Goal: Find specific page/section: Find specific page/section

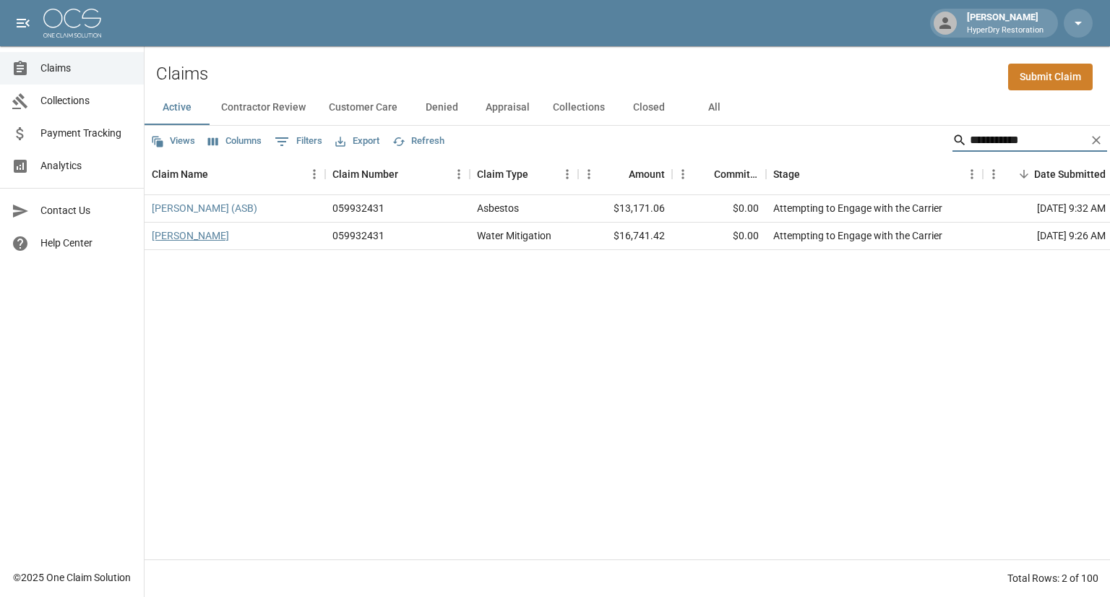
type input "**********"
click at [202, 236] on link "[PERSON_NAME]" at bounding box center [190, 235] width 77 height 14
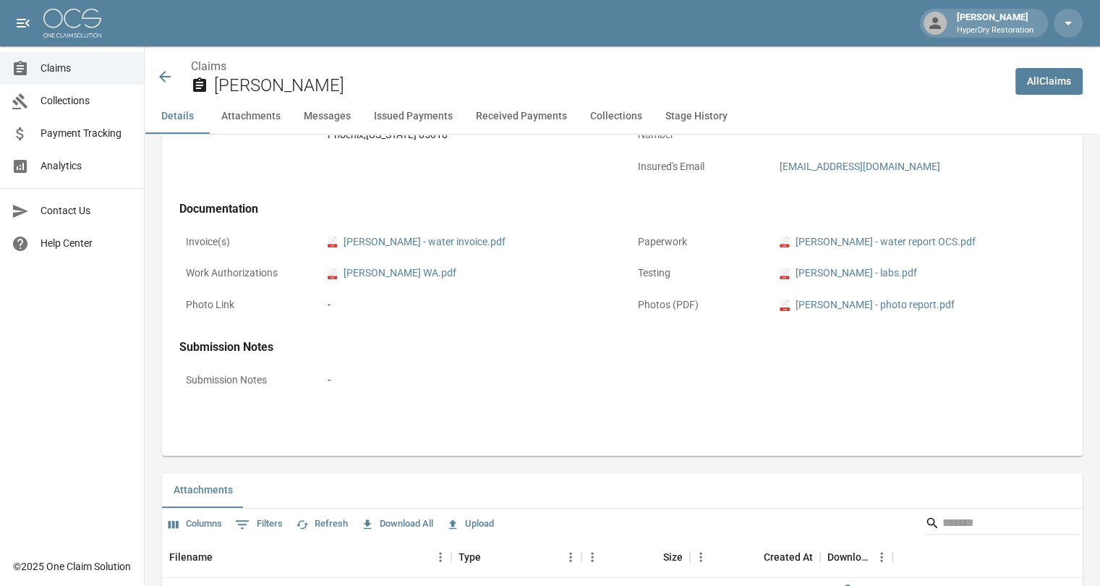
scroll to position [546, 0]
click at [167, 77] on icon at bounding box center [165, 77] width 12 height 12
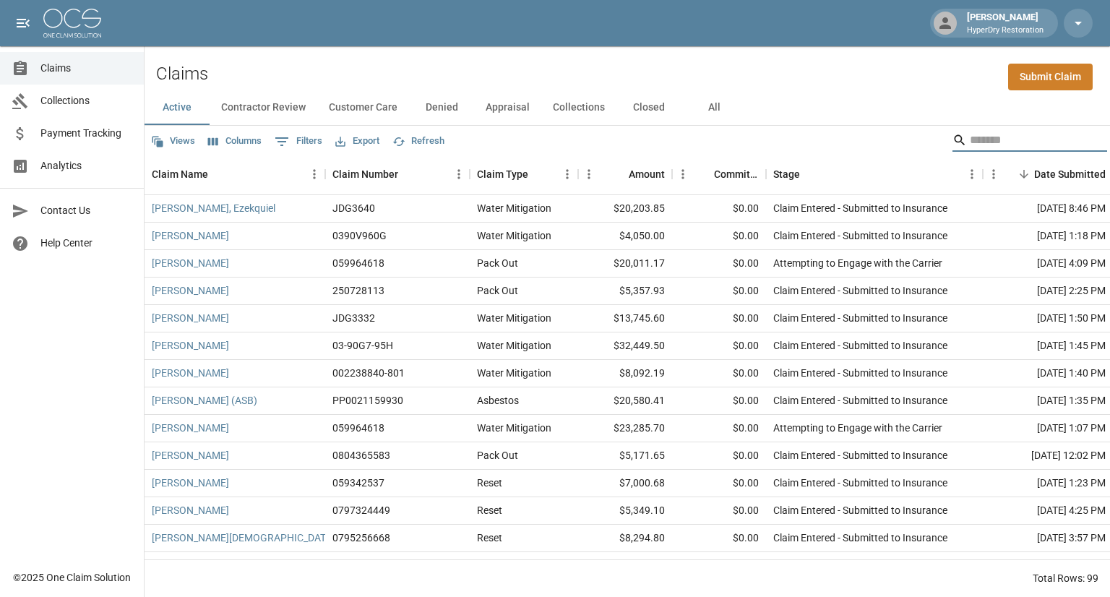
click at [970, 134] on input "Search" at bounding box center [1028, 140] width 116 height 23
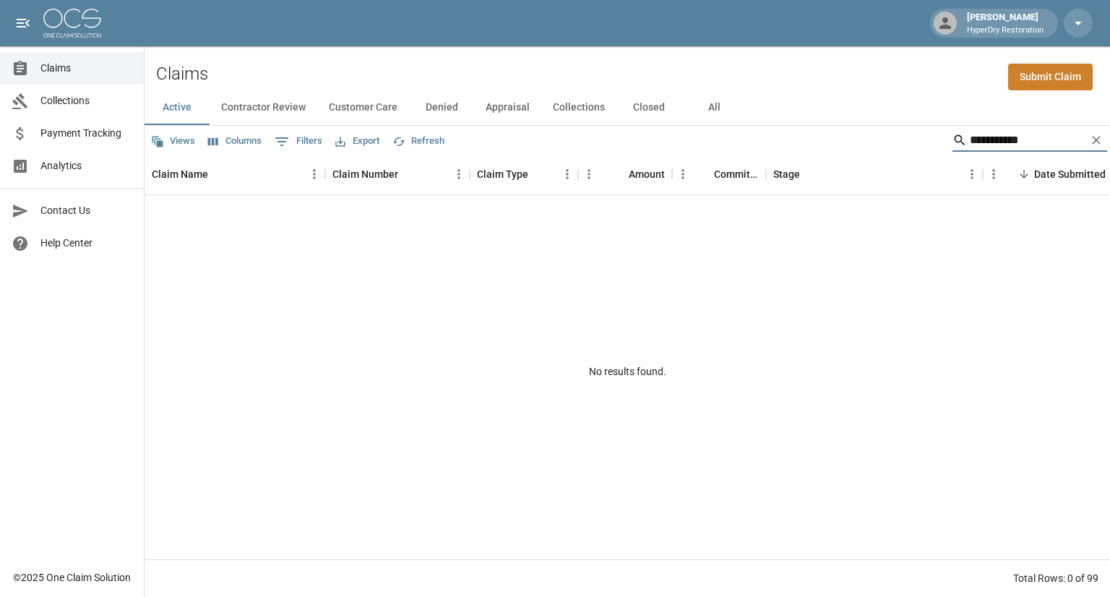
type input "**********"
click at [714, 106] on button "All" at bounding box center [714, 107] width 65 height 35
click at [1019, 143] on input "**********" at bounding box center [1028, 140] width 116 height 23
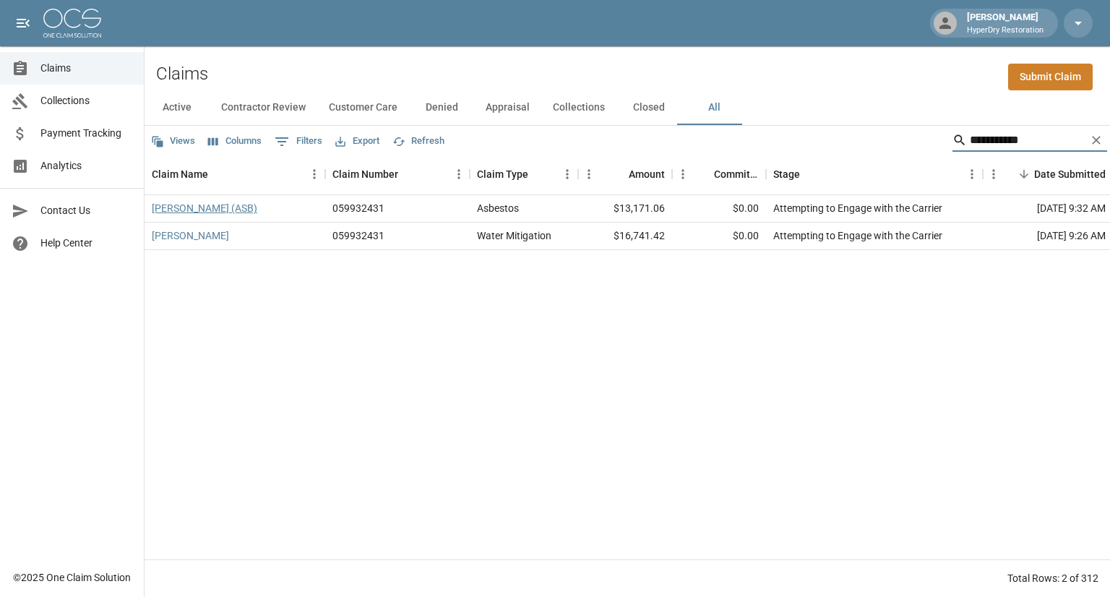
type input "**********"
click at [231, 208] on link "[PERSON_NAME] (ASB)" at bounding box center [205, 208] width 106 height 14
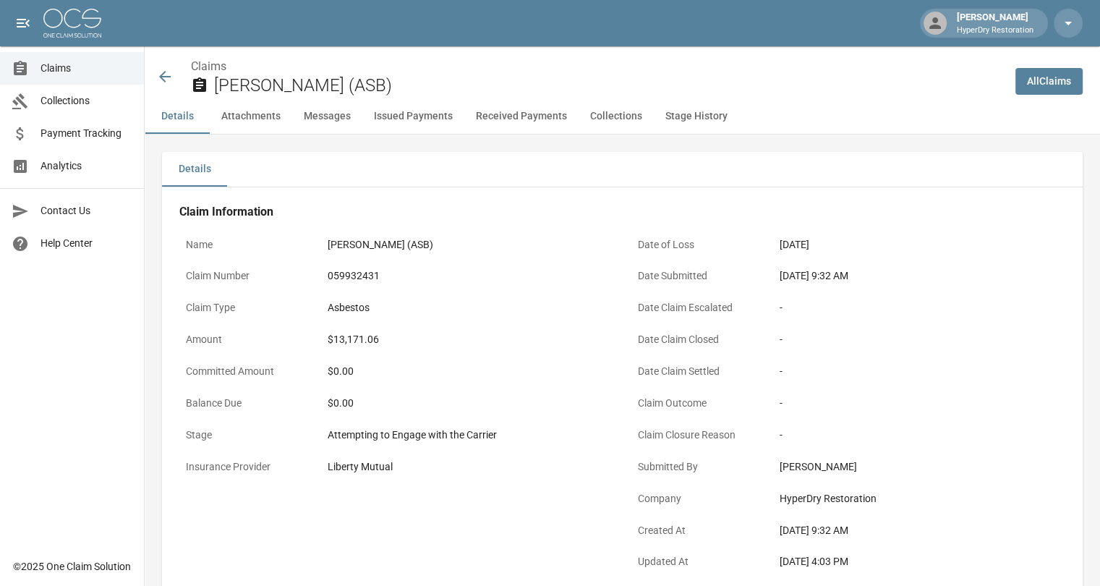
scroll to position [1, 0]
click at [171, 80] on icon at bounding box center [164, 76] width 17 height 17
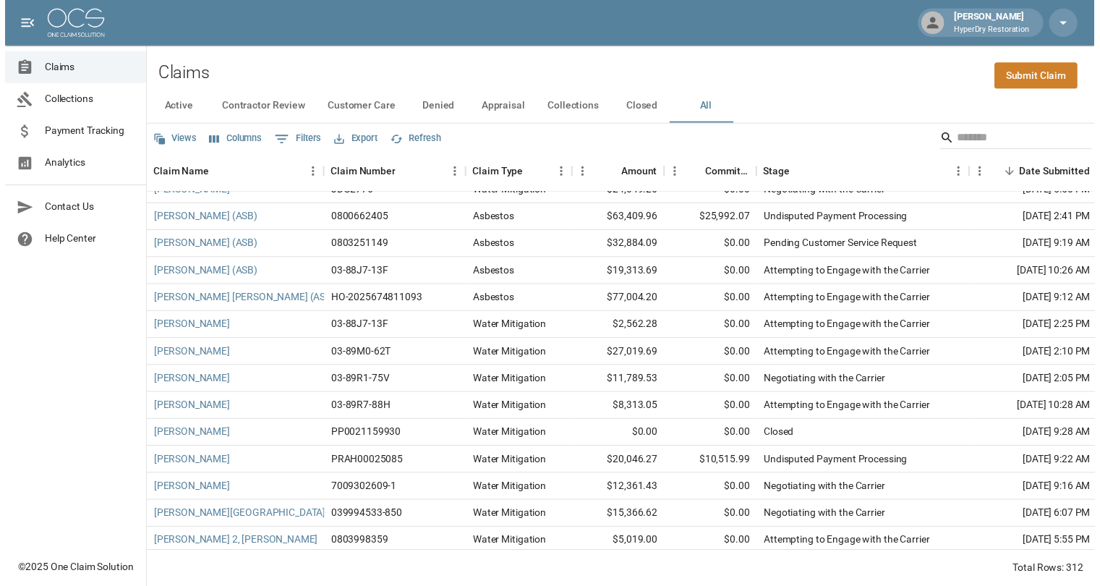
scroll to position [1311, 0]
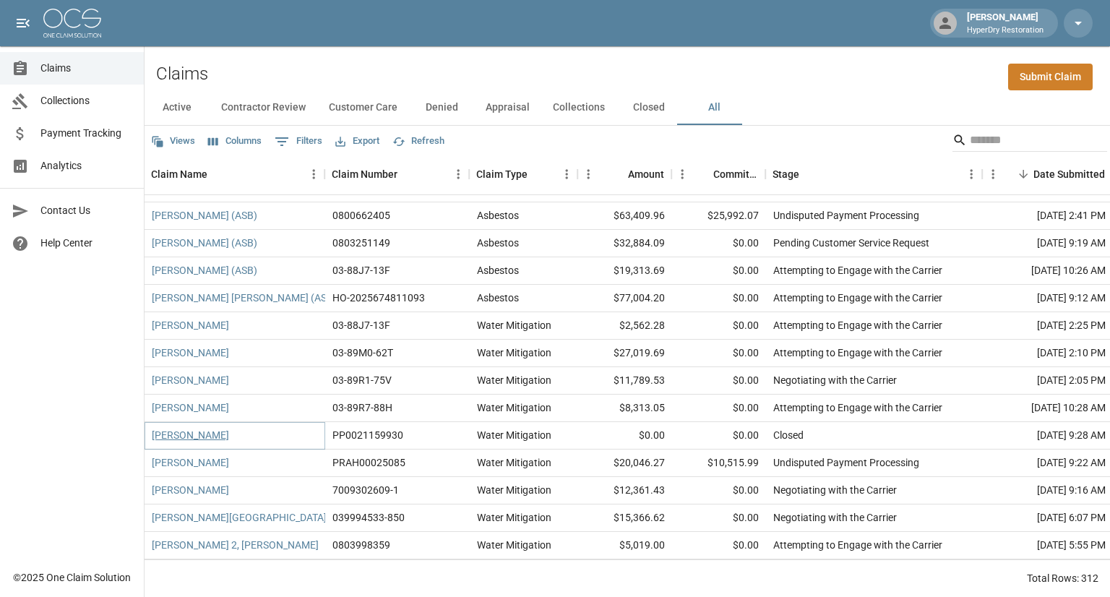
click at [198, 435] on link "[PERSON_NAME]" at bounding box center [190, 435] width 77 height 14
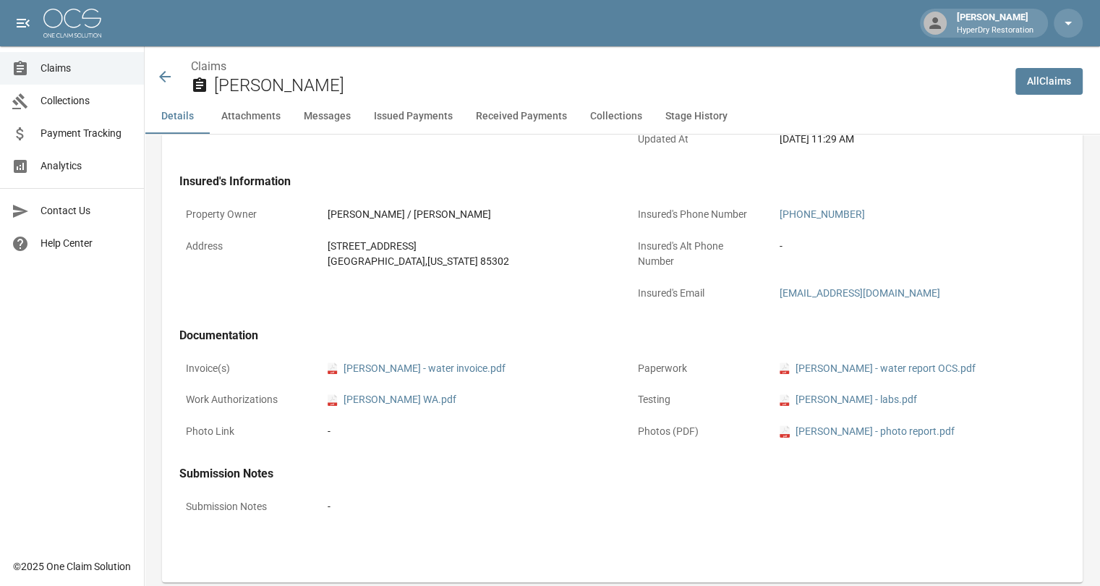
scroll to position [422, 0]
click at [159, 72] on icon at bounding box center [164, 76] width 17 height 17
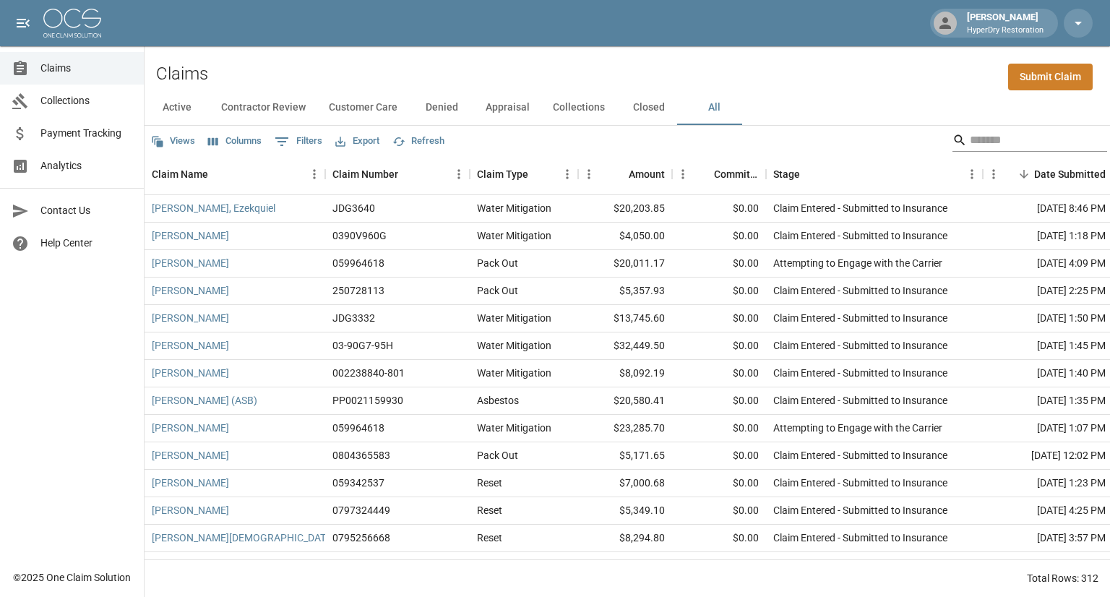
click at [990, 139] on input "Search" at bounding box center [1028, 140] width 116 height 23
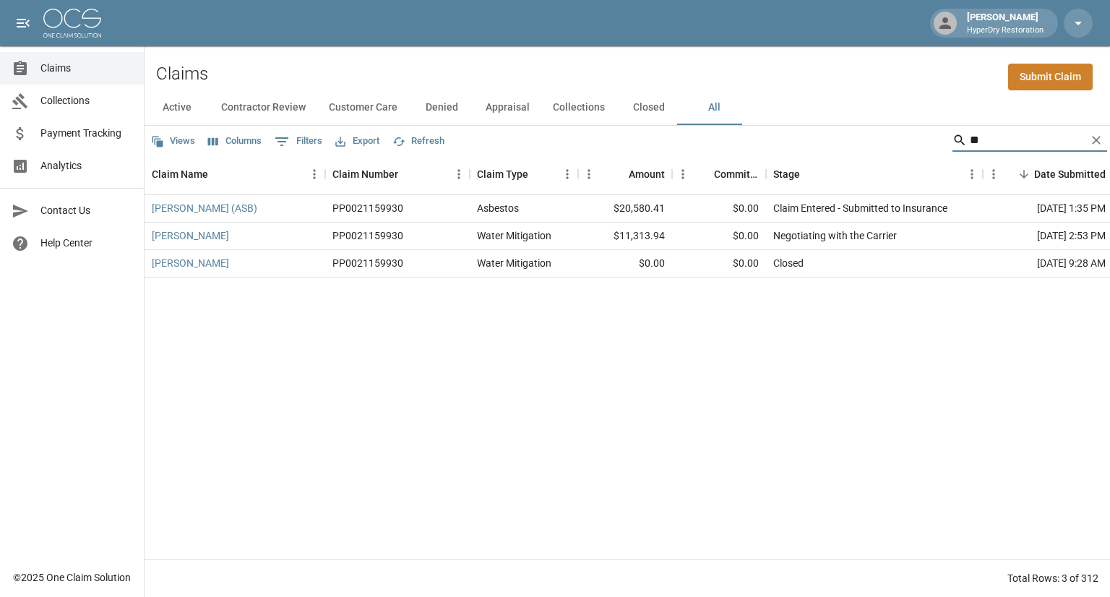
type input "*"
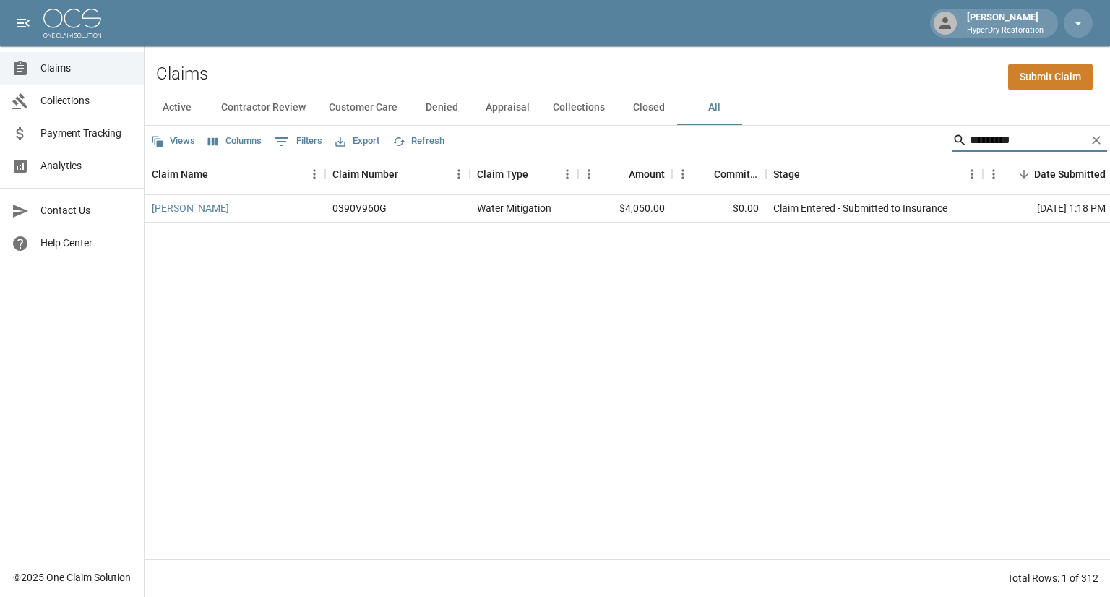
type input "*********"
click at [807, 341] on div "[PERSON_NAME] 0390V960G Water Mitigation $4,050.00 $0.00 Claim Entered - Submit…" at bounding box center [821, 377] width 1352 height 364
click at [191, 212] on link "[PERSON_NAME]" at bounding box center [190, 208] width 77 height 14
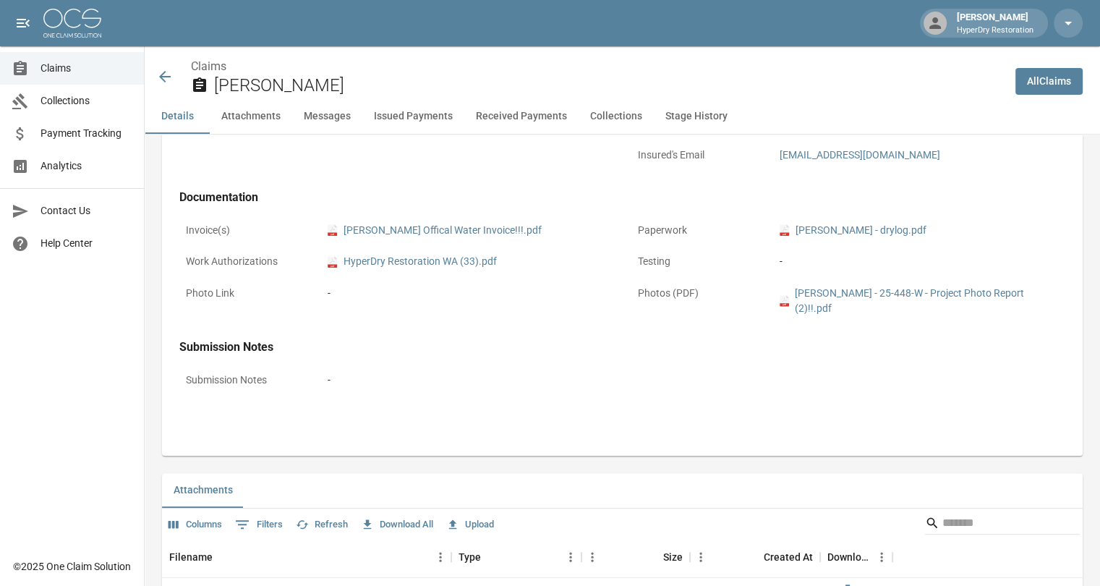
scroll to position [564, 0]
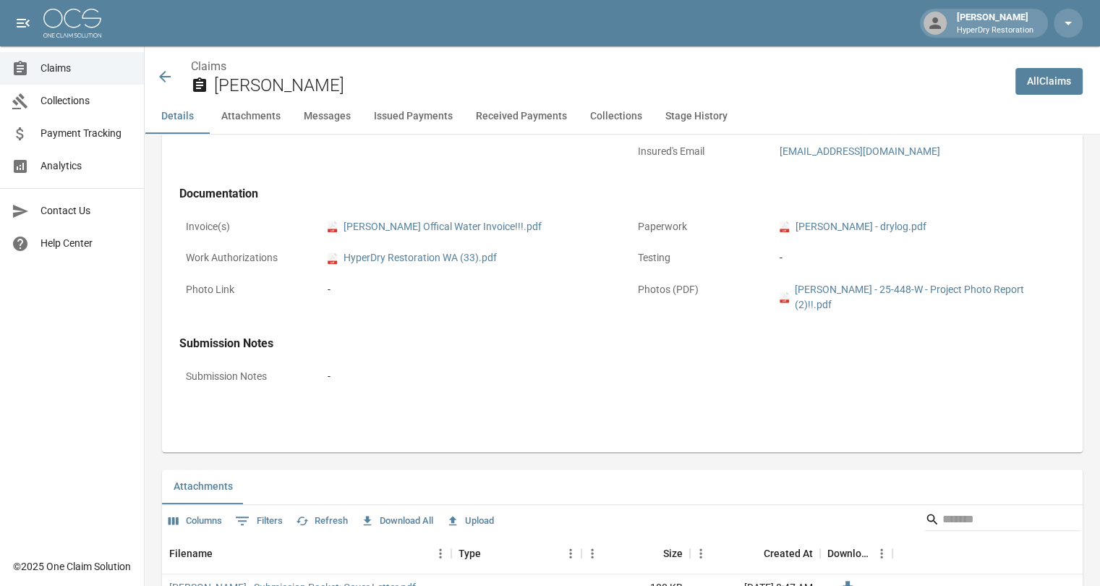
click at [162, 79] on icon at bounding box center [165, 77] width 12 height 12
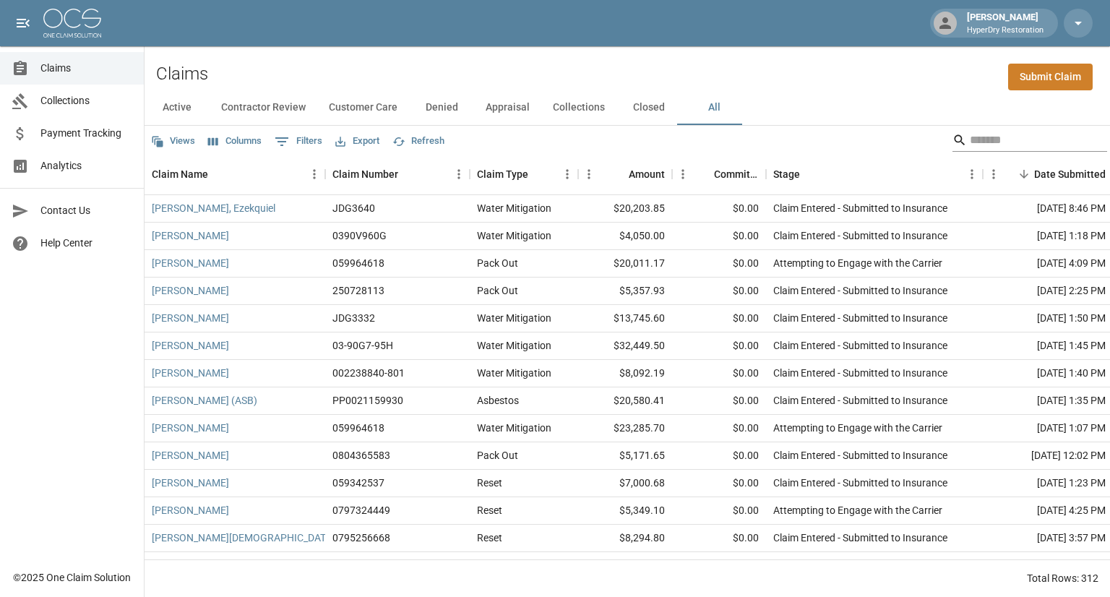
click at [977, 140] on input "Search" at bounding box center [1028, 140] width 116 height 23
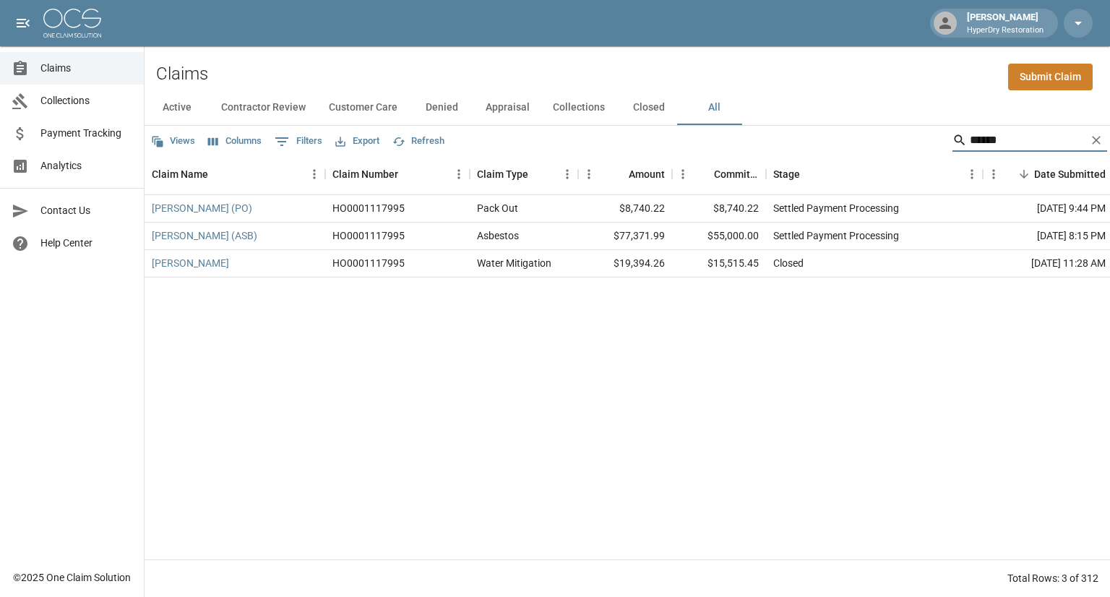
type input "******"
click at [192, 103] on button "Active" at bounding box center [177, 107] width 65 height 35
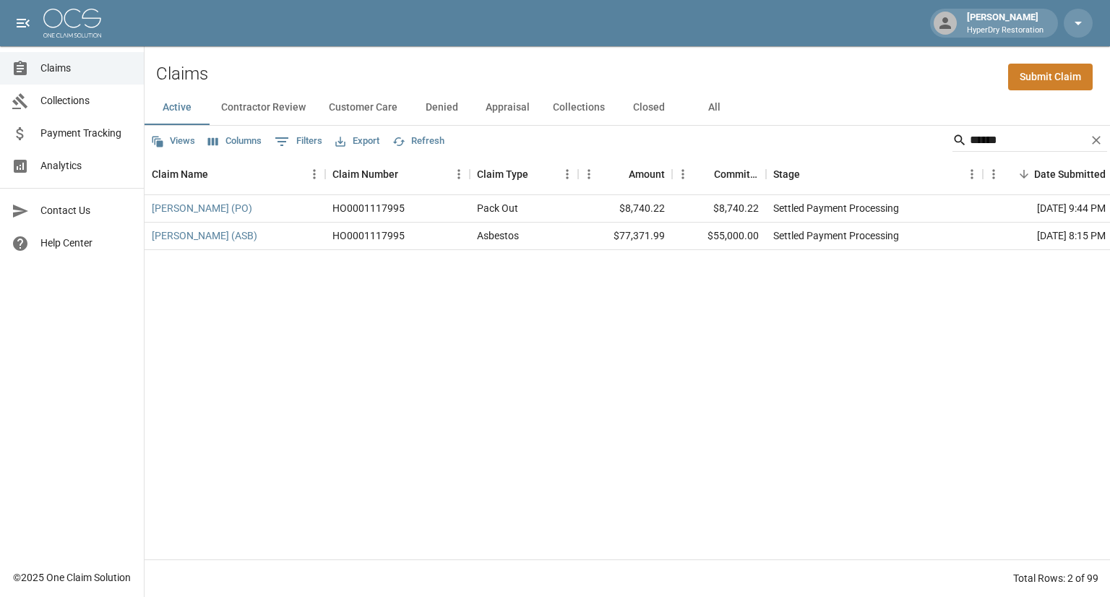
drag, startPoint x: 865, startPoint y: 163, endPoint x: 652, endPoint y: 238, distance: 225.5
click at [652, 238] on div "Views Columns 0 Filters Export Refresh ****** Claim Name Claim Number Claim Typ…" at bounding box center [628, 361] width 966 height 471
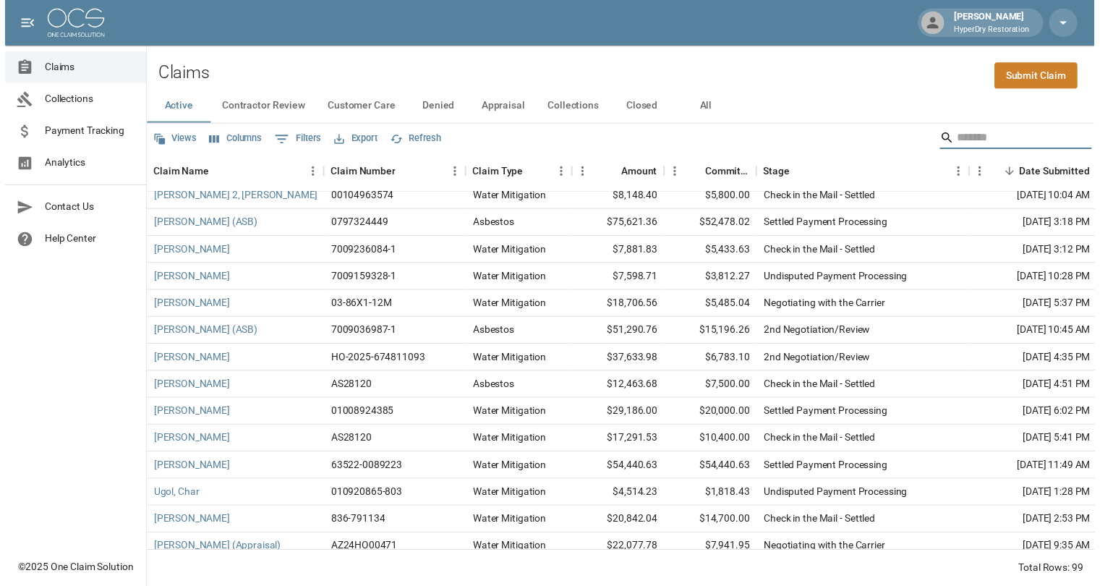
scroll to position [2367, 0]
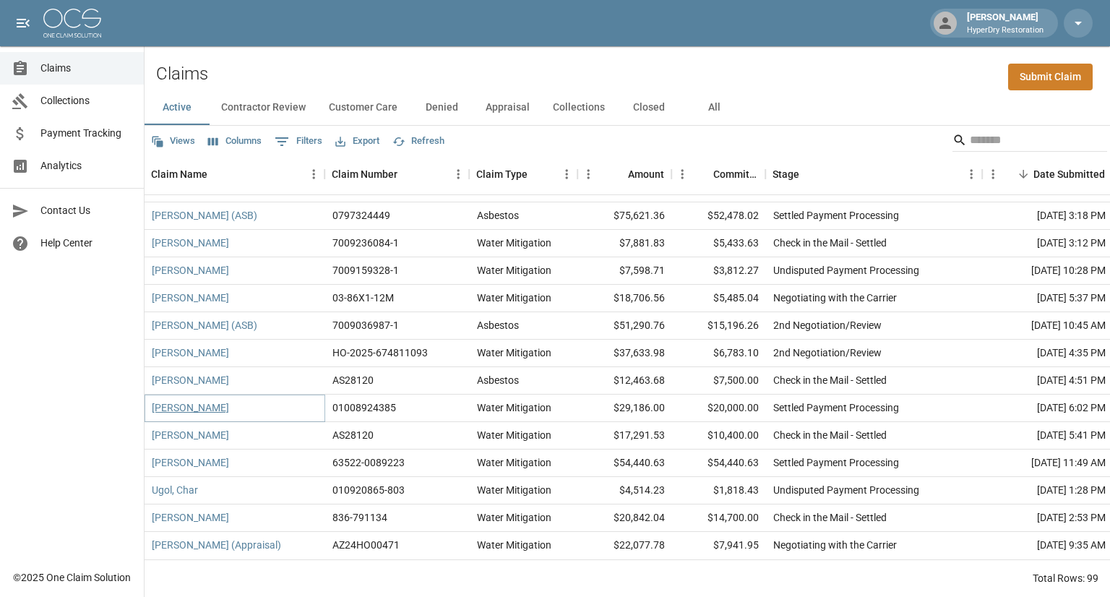
click at [191, 401] on link "[PERSON_NAME]" at bounding box center [190, 408] width 77 height 14
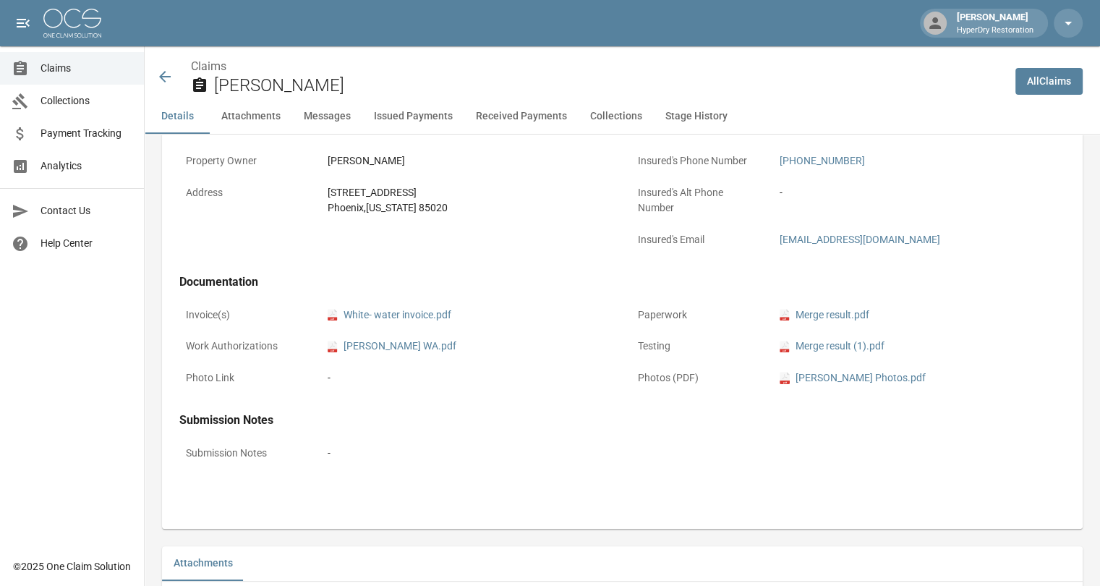
click at [421, 118] on button "Issued Payments" at bounding box center [413, 116] width 102 height 35
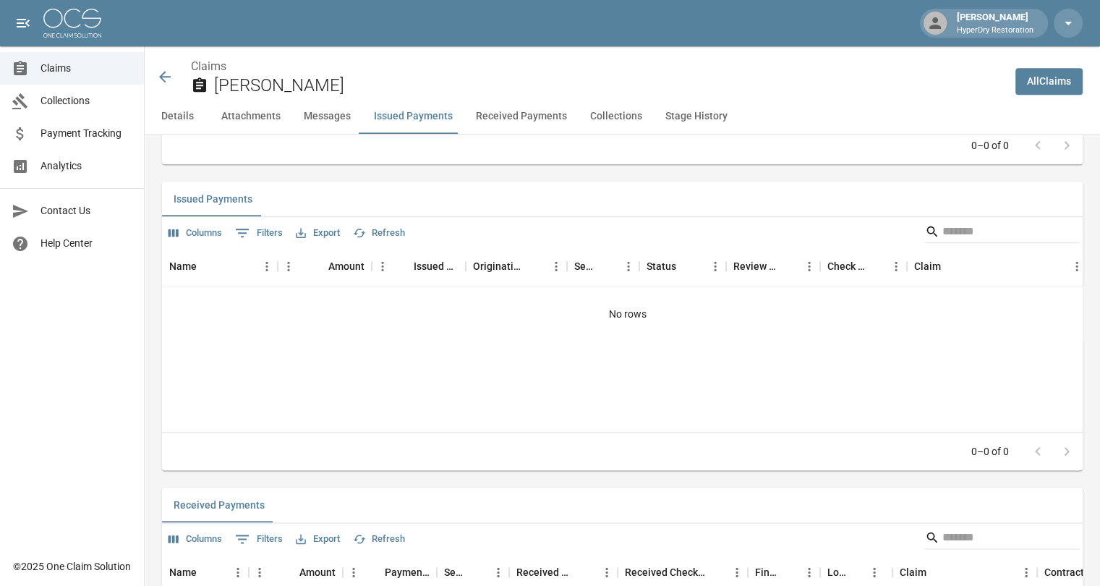
click at [491, 114] on button "Received Payments" at bounding box center [521, 116] width 114 height 35
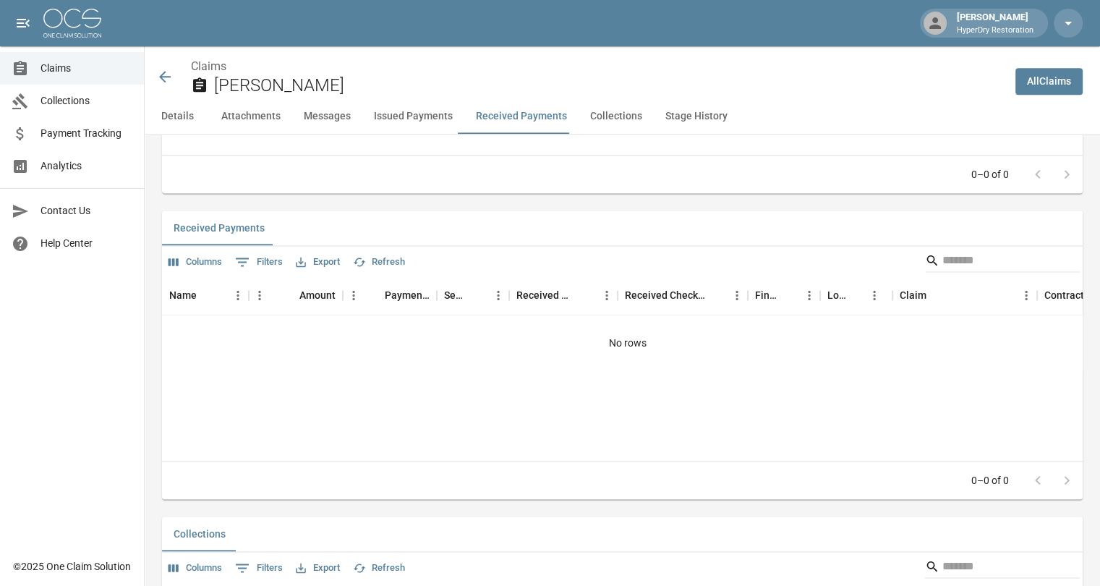
scroll to position [1934, 0]
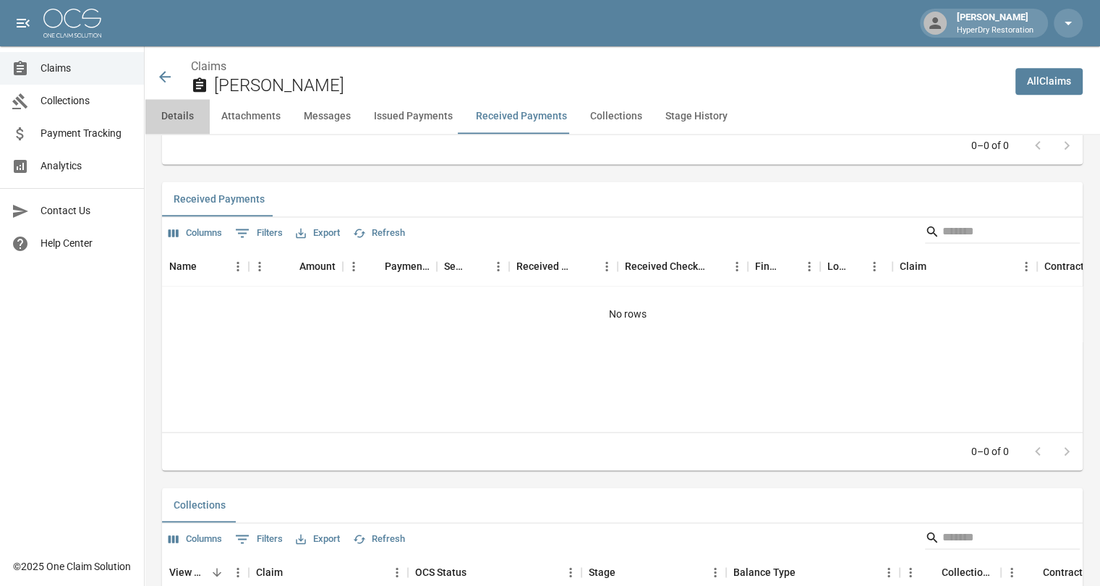
click at [168, 119] on button "Details" at bounding box center [177, 116] width 65 height 35
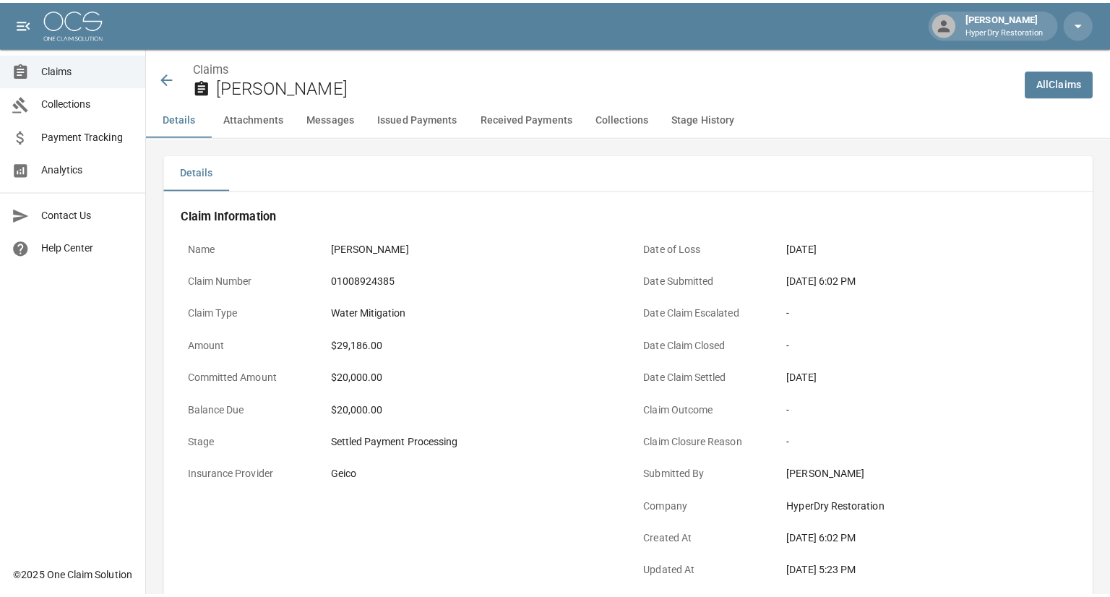
scroll to position [0, 0]
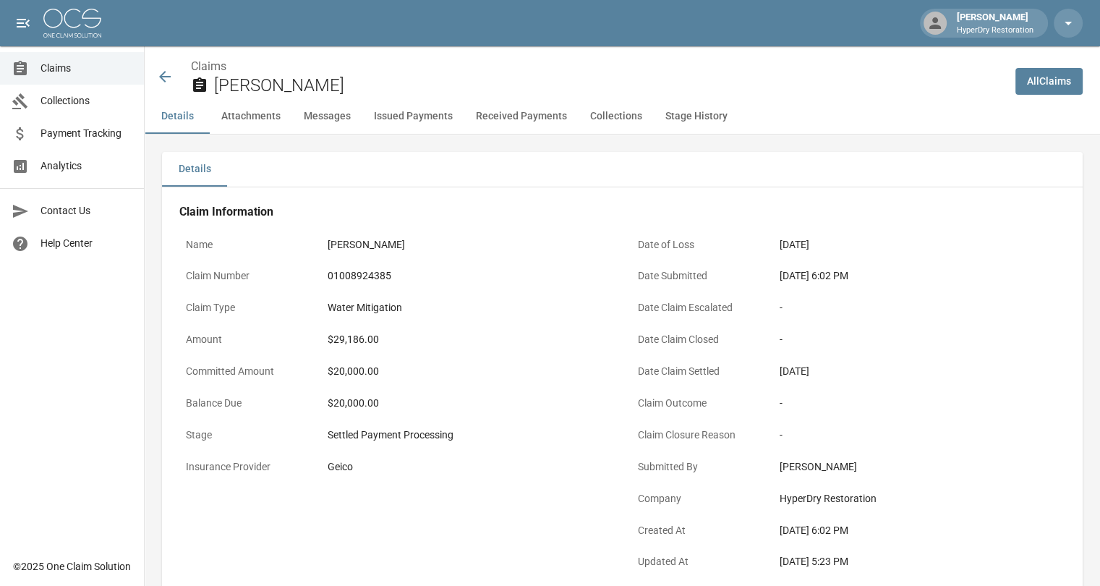
click at [166, 77] on icon at bounding box center [165, 77] width 12 height 12
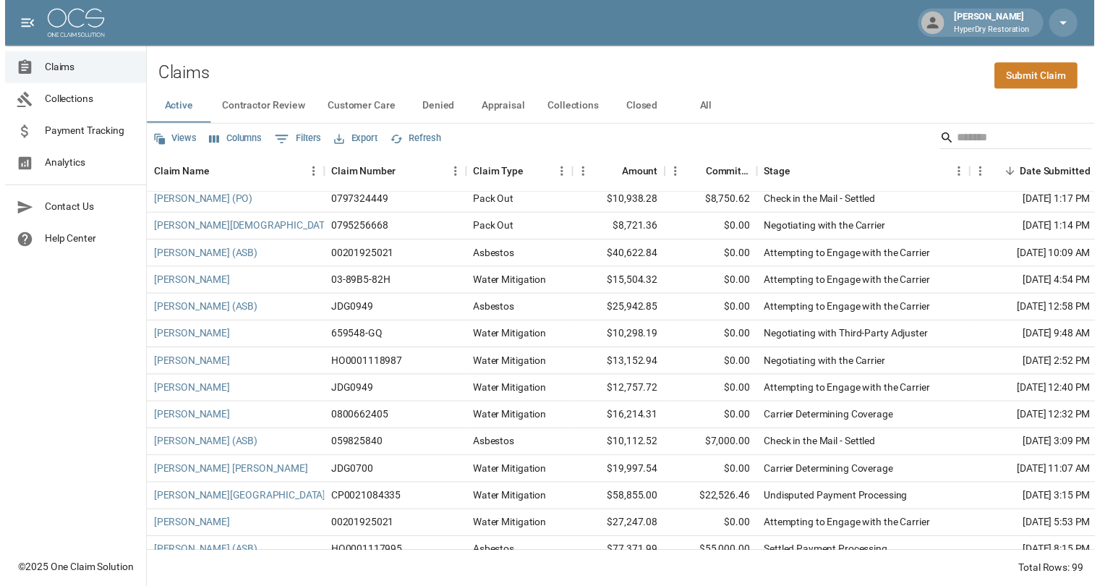
scroll to position [1930, 0]
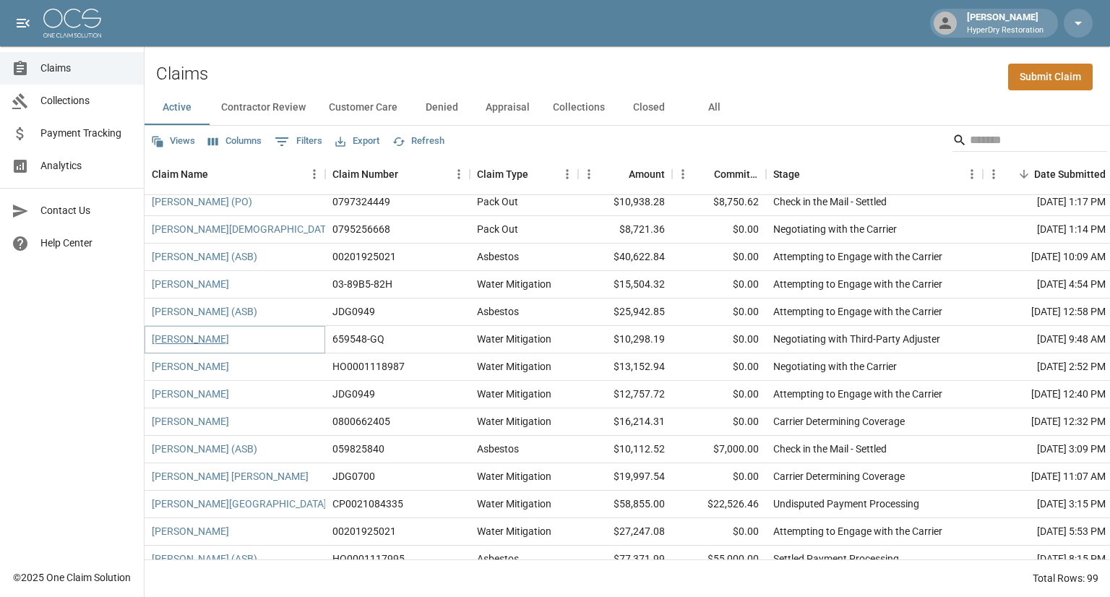
click at [180, 343] on link "[PERSON_NAME]" at bounding box center [190, 339] width 77 height 14
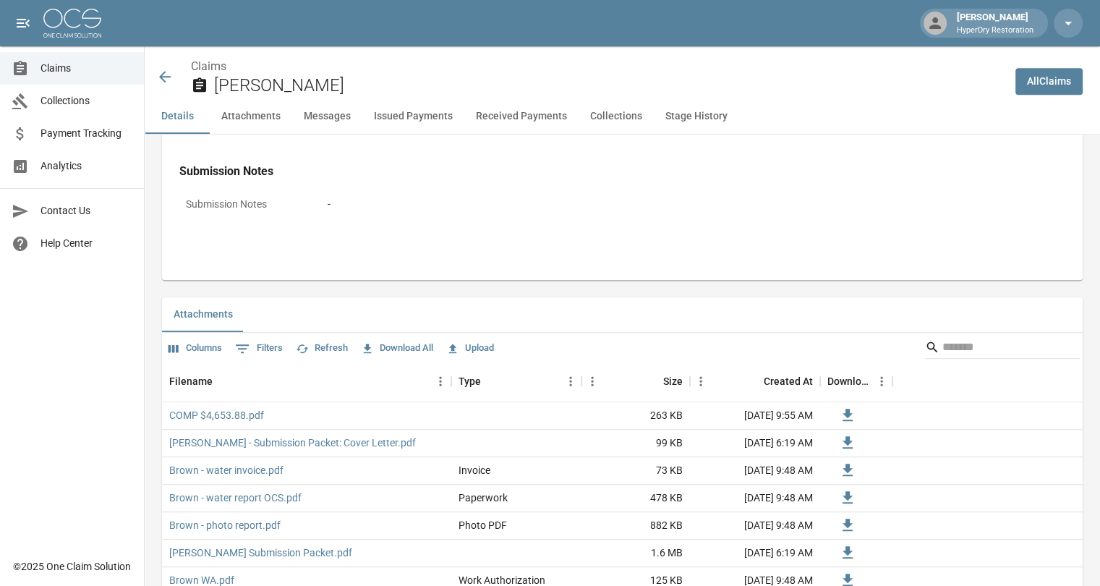
scroll to position [725, 0]
click at [168, 76] on icon at bounding box center [164, 76] width 17 height 17
